Goal: Information Seeking & Learning: Check status

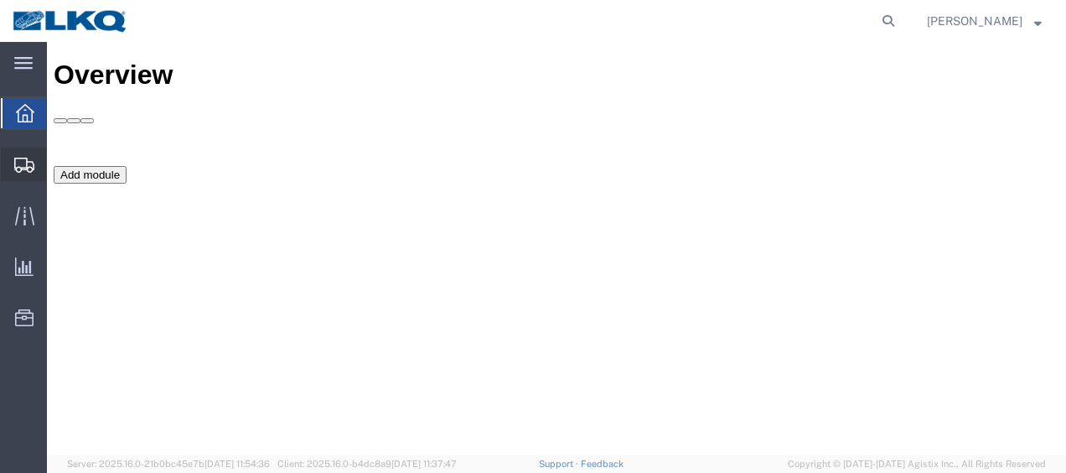
click at [0, 0] on span "Shipment Manager" at bounding box center [0, 0] width 0 height 0
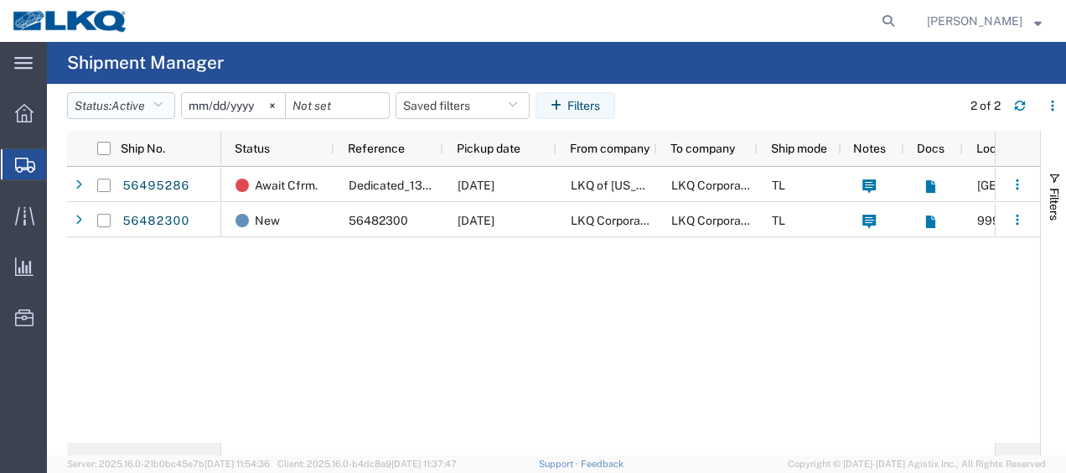
click at [168, 104] on button "Status: Active" at bounding box center [121, 105] width 108 height 27
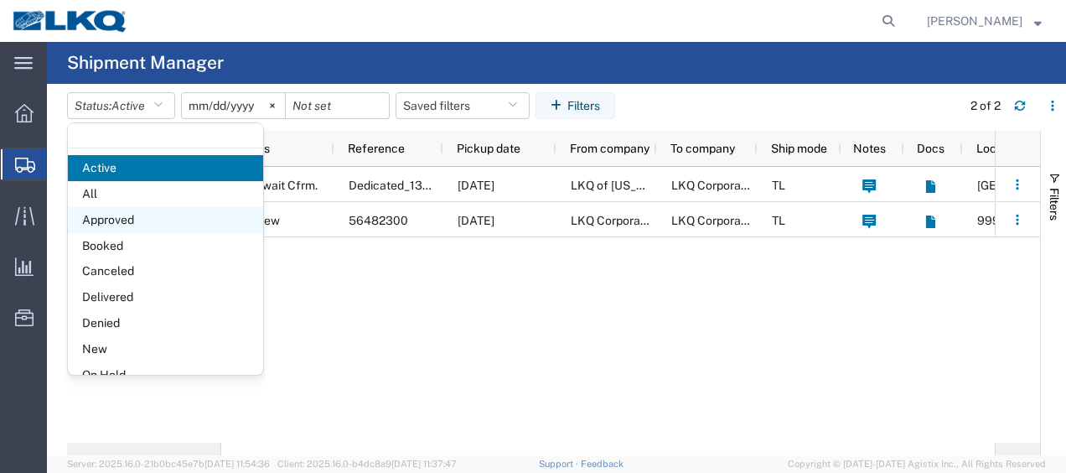
click at [117, 223] on span "Approved" at bounding box center [165, 220] width 195 height 26
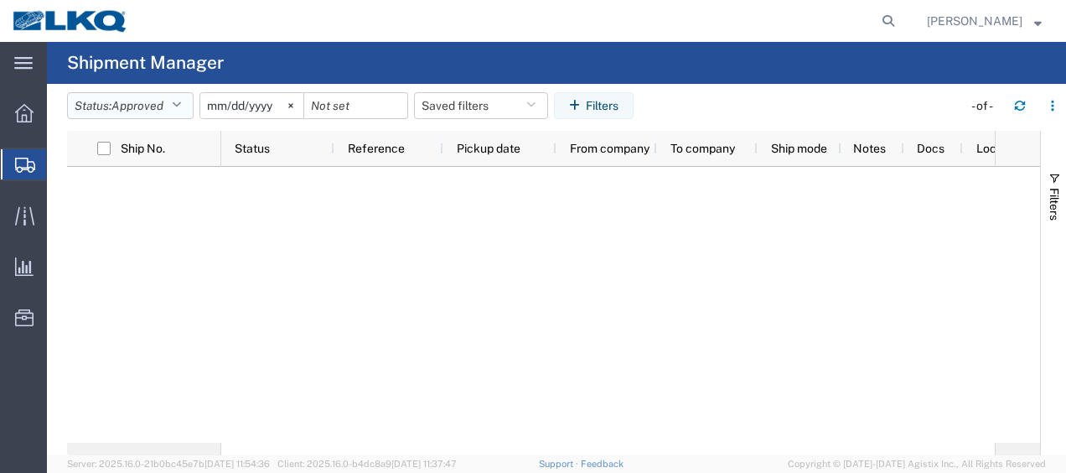
click at [168, 103] on button "Status: Approved" at bounding box center [130, 105] width 127 height 27
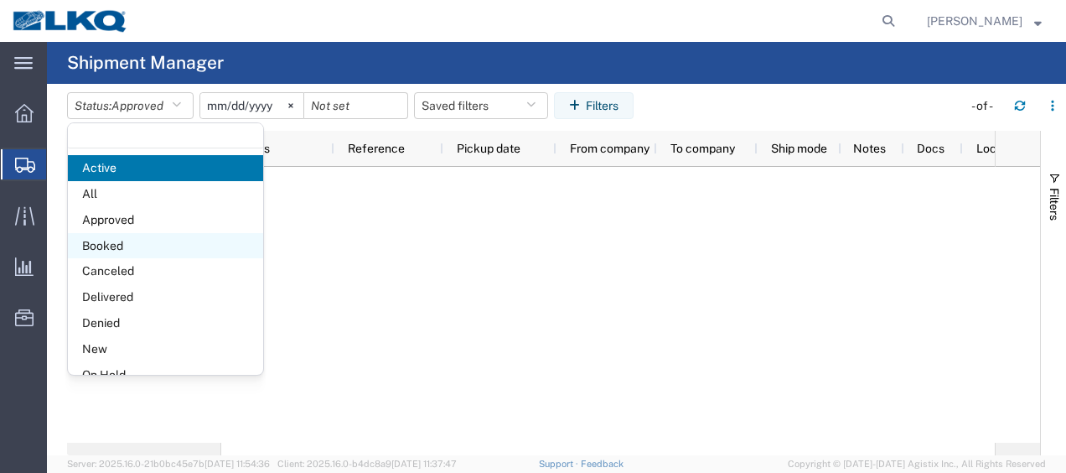
click at [134, 242] on span "Booked" at bounding box center [165, 246] width 195 height 26
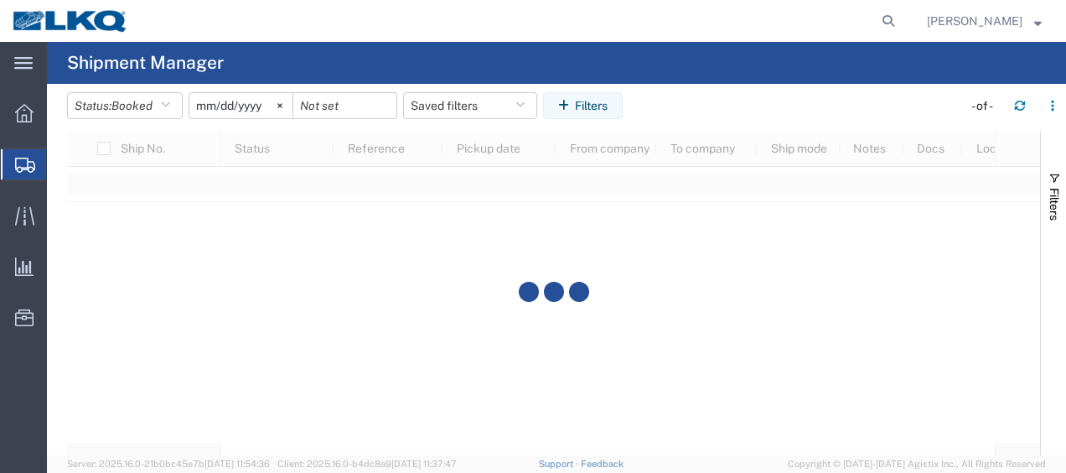
click at [207, 105] on input "[DATE]" at bounding box center [240, 105] width 103 height 25
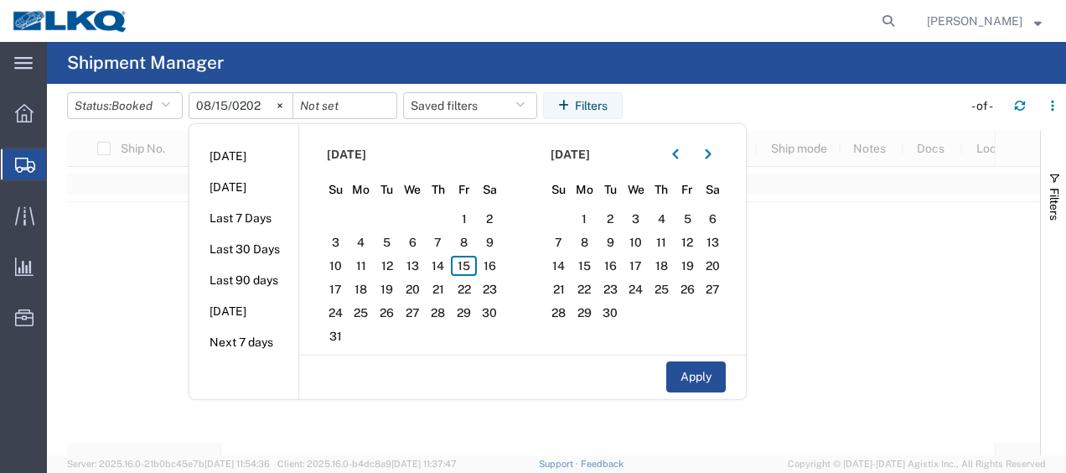
type input "[DATE]"
click at [465, 258] on span "15" at bounding box center [464, 266] width 26 height 20
click at [491, 266] on span "16" at bounding box center [490, 266] width 26 height 20
click at [686, 365] on button "Apply" at bounding box center [696, 376] width 60 height 31
type input "[DATE]"
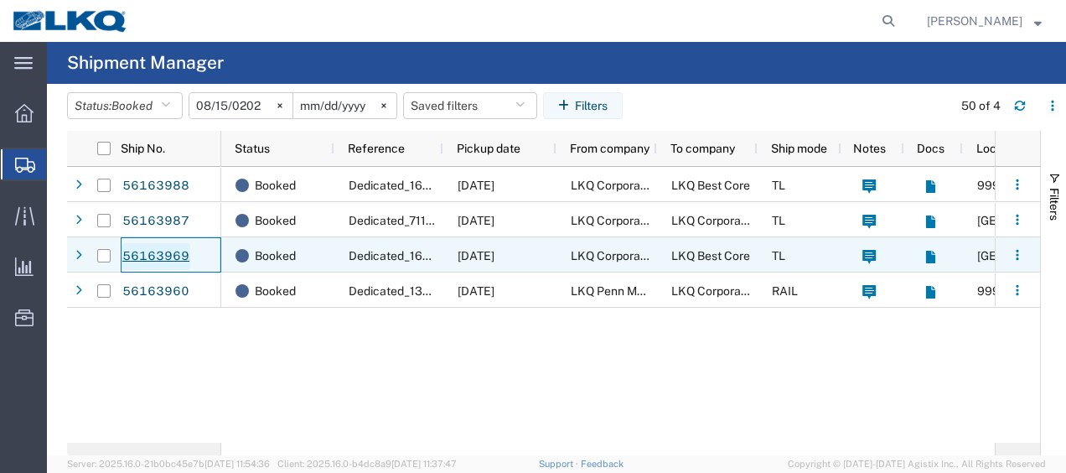
click at [156, 251] on link "56163969" at bounding box center [156, 256] width 69 height 27
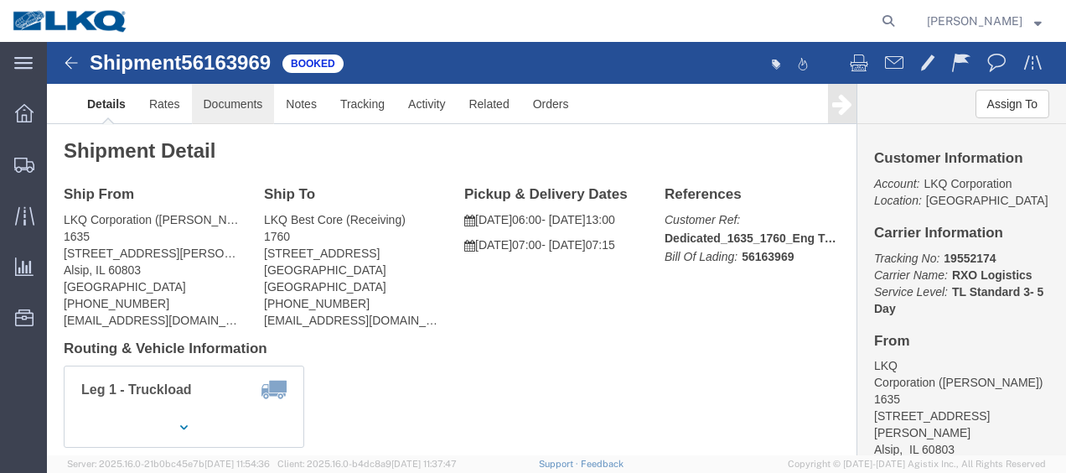
click link "Documents"
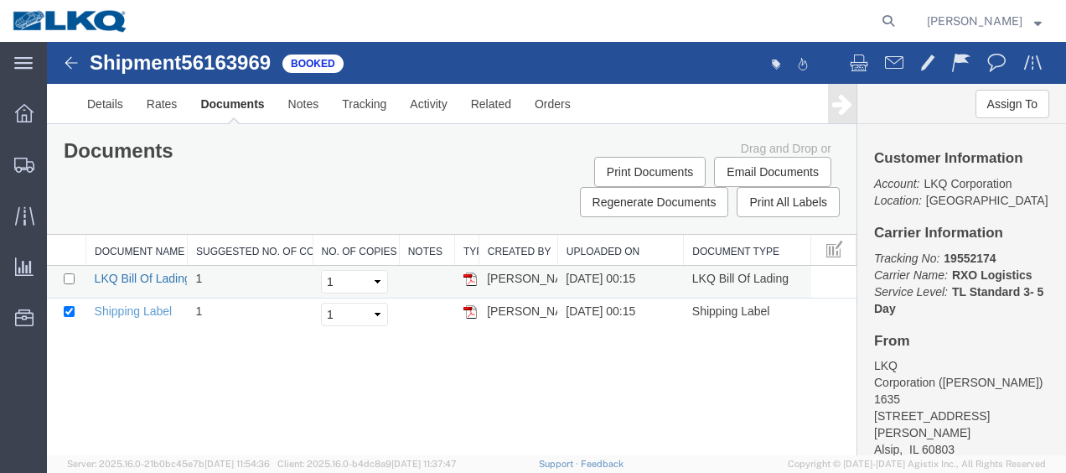
click at [133, 273] on link "LKQ Bill Of Lading" at bounding box center [143, 278] width 96 height 13
click at [75, 69] on img at bounding box center [71, 63] width 20 height 20
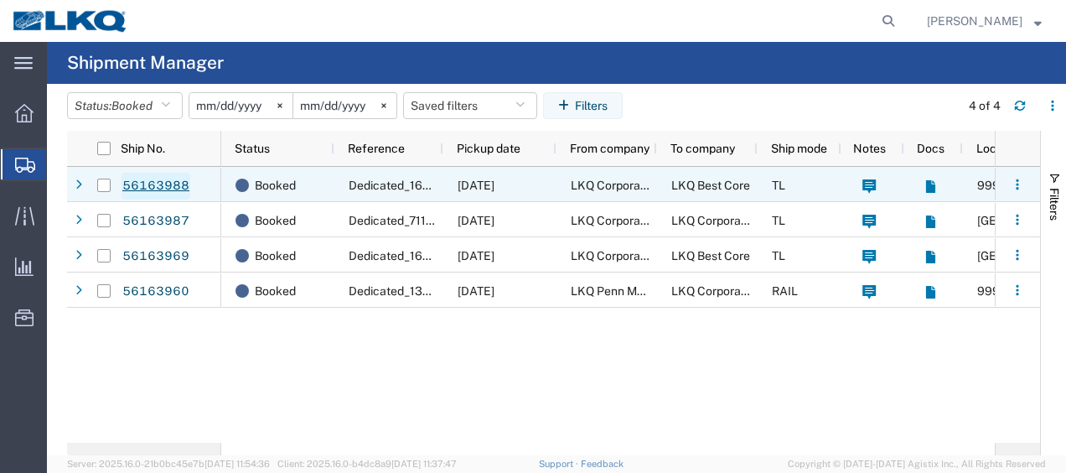
click at [169, 186] on link "56163988" at bounding box center [156, 186] width 69 height 27
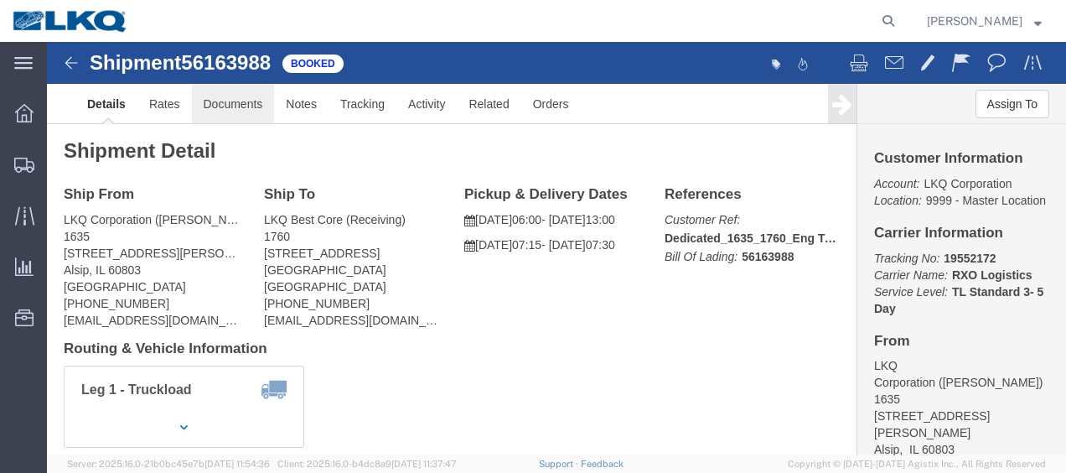
click link "Documents"
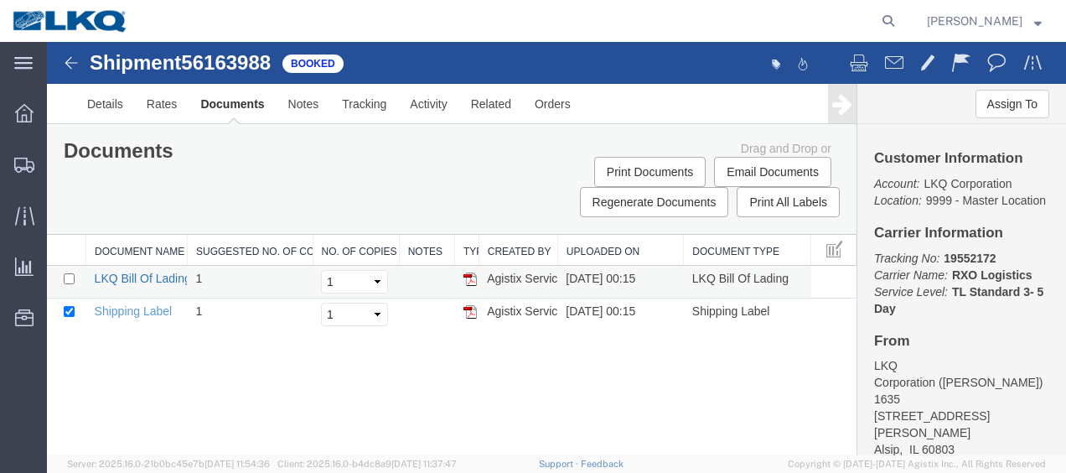
click at [134, 277] on link "LKQ Bill Of Lading" at bounding box center [143, 278] width 96 height 13
click at [0, 0] on span "Location Appointment" at bounding box center [0, 0] width 0 height 0
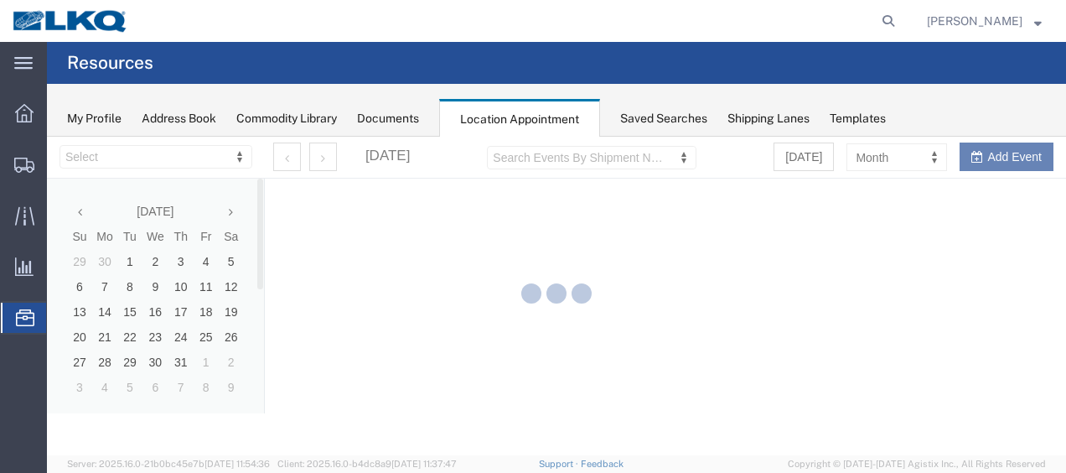
select select "27578"
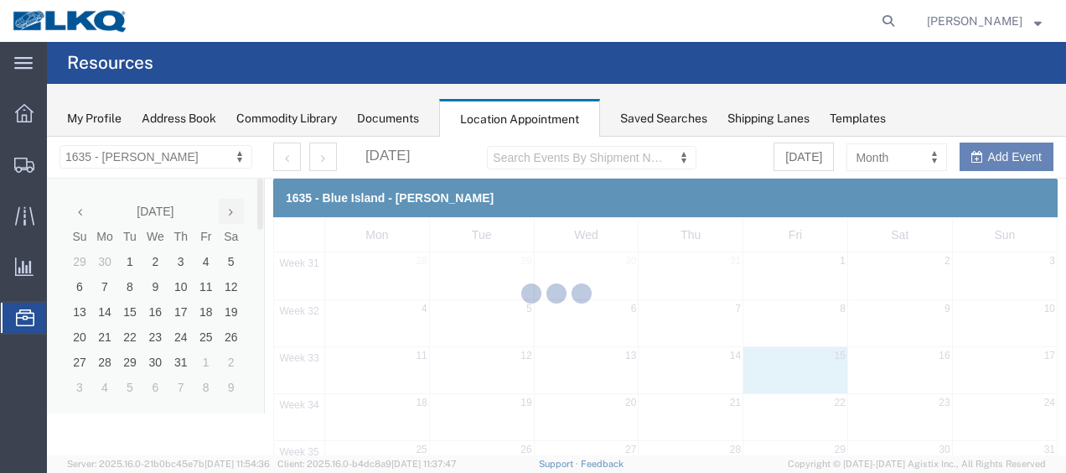
click at [233, 213] on div at bounding box center [556, 296] width 1019 height 319
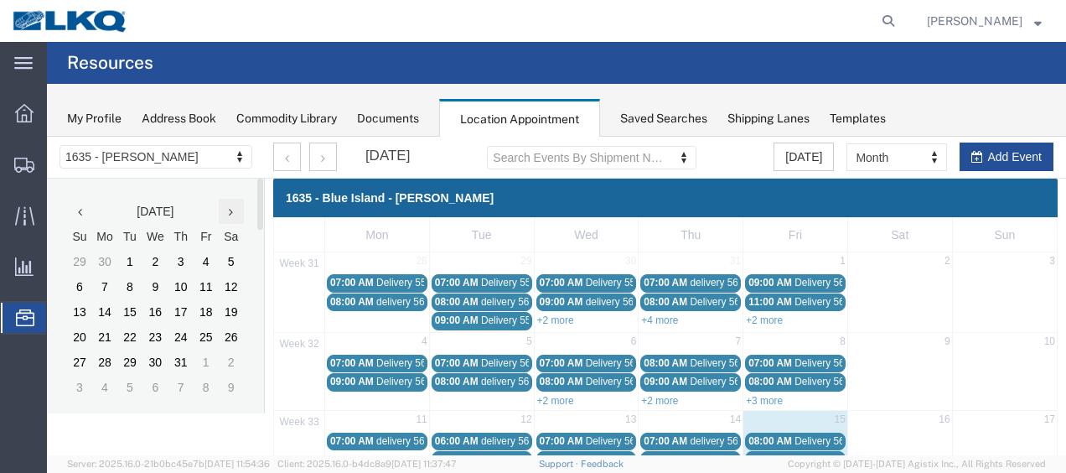
click at [233, 213] on th at bounding box center [231, 211] width 25 height 25
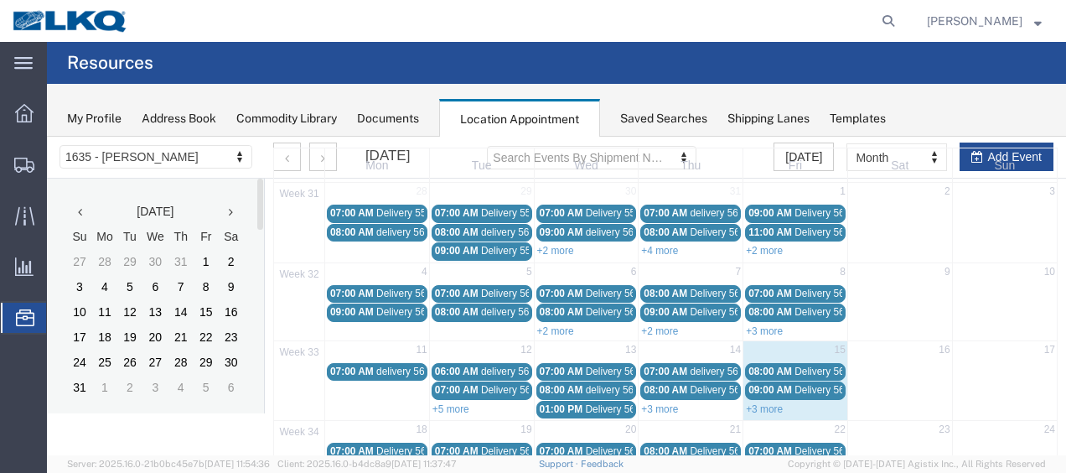
scroll to position [168, 0]
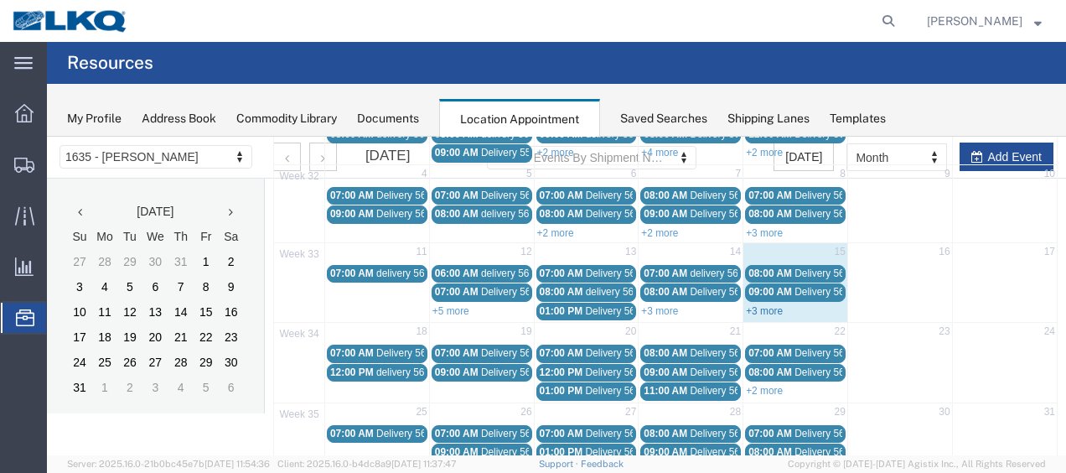
click at [764, 305] on link "+3 more" at bounding box center [764, 311] width 37 height 12
